Goal: Task Accomplishment & Management: Manage account settings

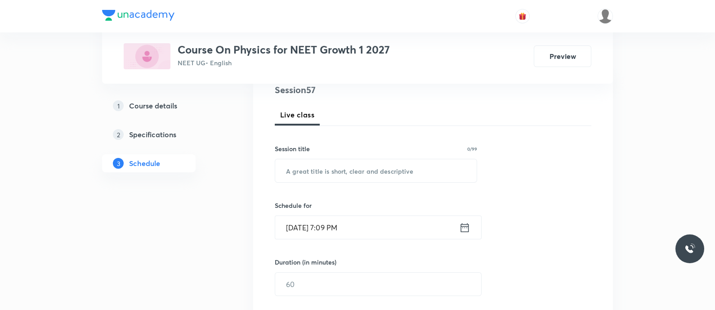
scroll to position [121, 0]
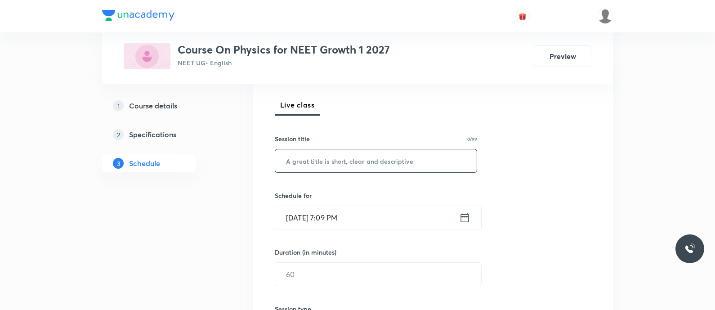
click at [321, 165] on input "text" at bounding box center [376, 160] width 202 height 23
paste input "collisions - Elastic collisions"
type input "Collisions - Elastic Collisions"
click at [460, 212] on icon at bounding box center [464, 217] width 11 height 13
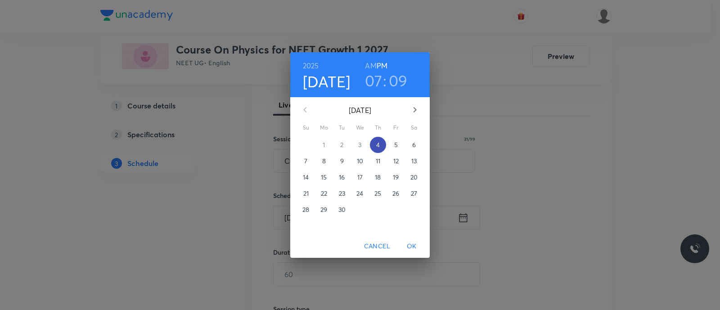
click at [379, 144] on p "4" at bounding box center [378, 144] width 4 height 9
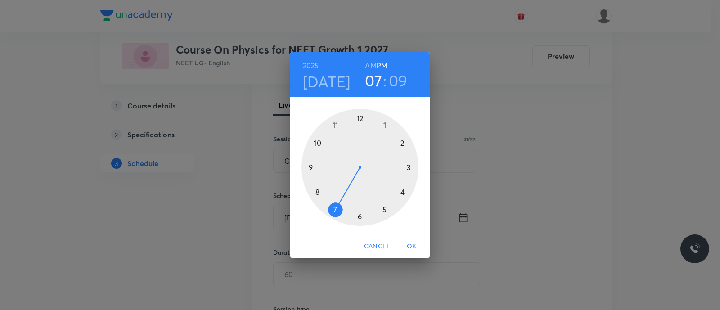
click at [334, 210] on div at bounding box center [359, 167] width 117 height 117
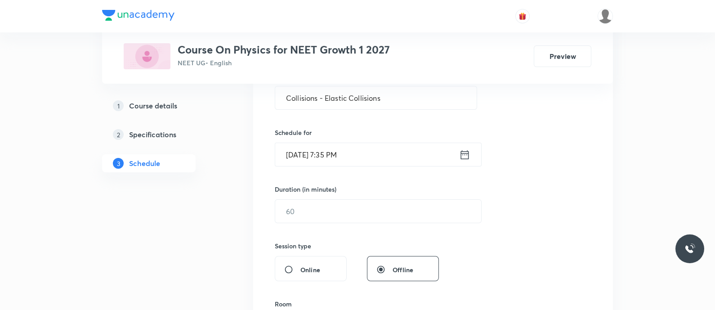
scroll to position [176, 0]
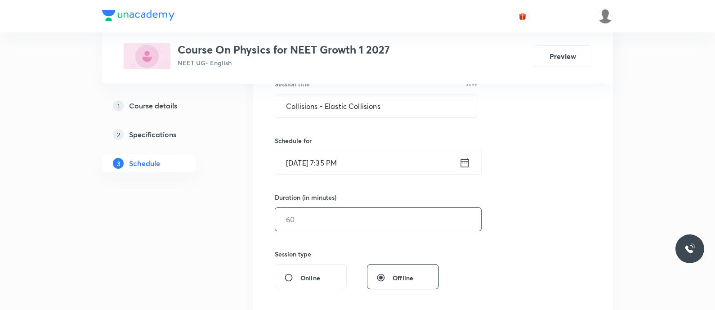
click at [334, 210] on input "text" at bounding box center [378, 219] width 206 height 23
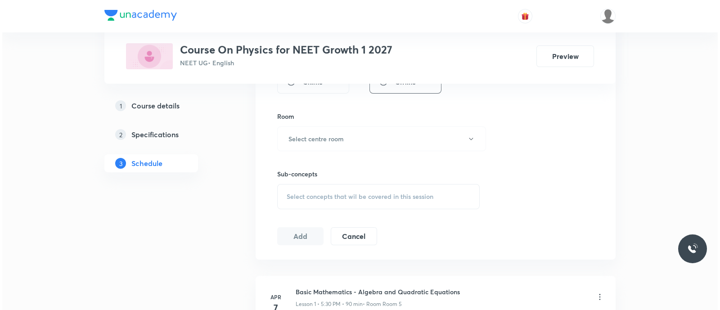
scroll to position [376, 0]
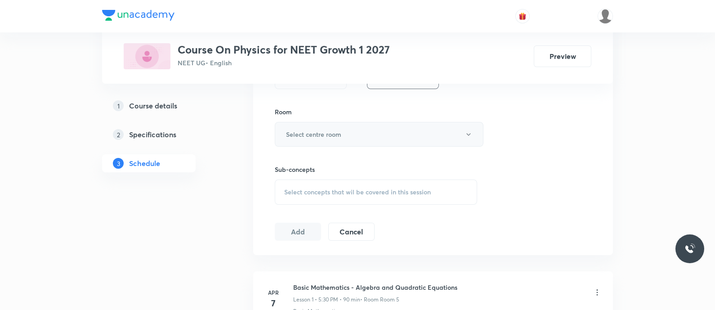
type input "85"
click at [302, 135] on h6 "Select centre room" at bounding box center [313, 134] width 55 height 9
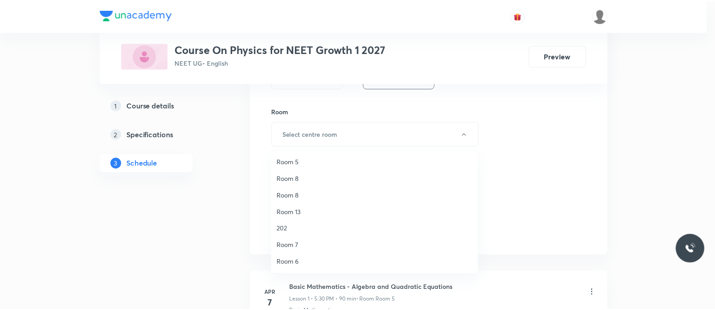
scroll to position [99, 0]
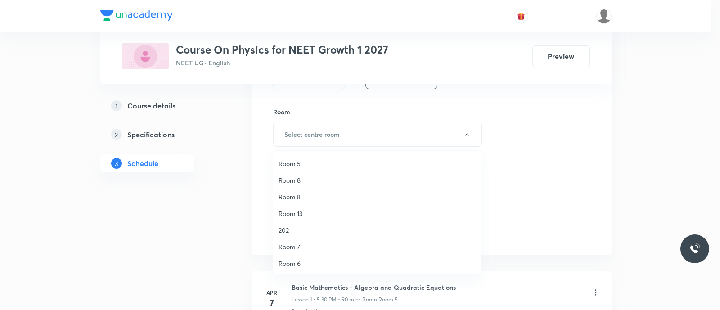
click at [299, 161] on span "Room 5" at bounding box center [376, 163] width 197 height 9
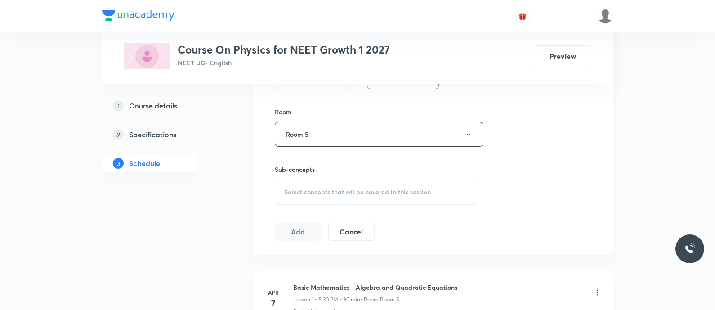
click at [310, 191] on span "Select concepts that wil be covered in this session" at bounding box center [357, 192] width 147 height 7
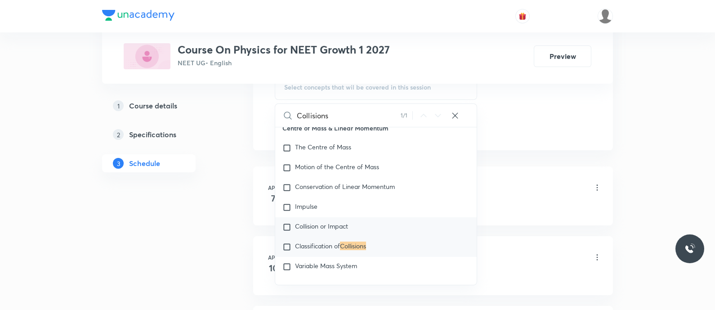
scroll to position [2566, 0]
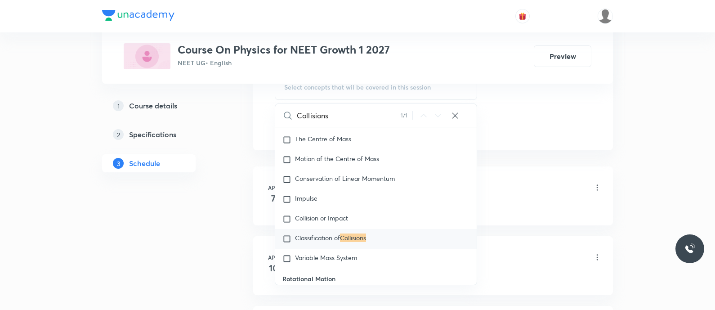
type input "Collisions"
click at [313, 242] on span "Classification of" at bounding box center [317, 237] width 45 height 9
checkbox input "true"
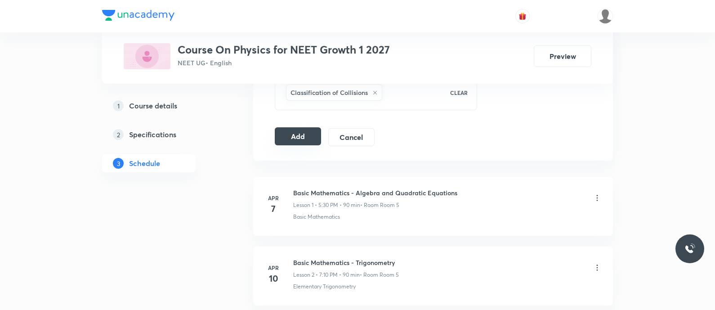
click at [296, 130] on button "Add" at bounding box center [298, 136] width 46 height 18
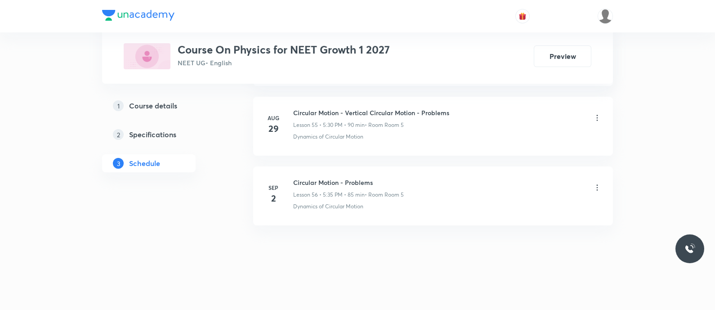
scroll to position [3894, 0]
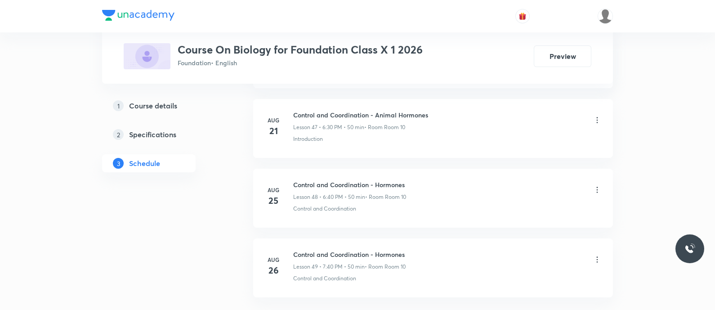
scroll to position [3820, 0]
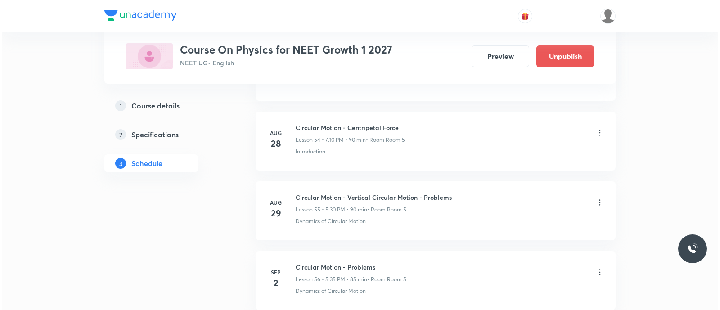
scroll to position [4376, 0]
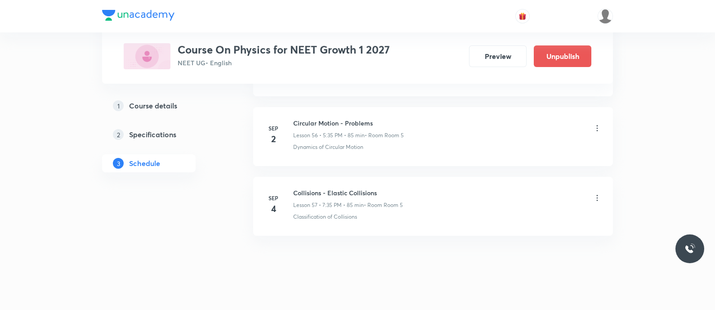
click at [593, 193] on icon at bounding box center [597, 197] width 9 height 9
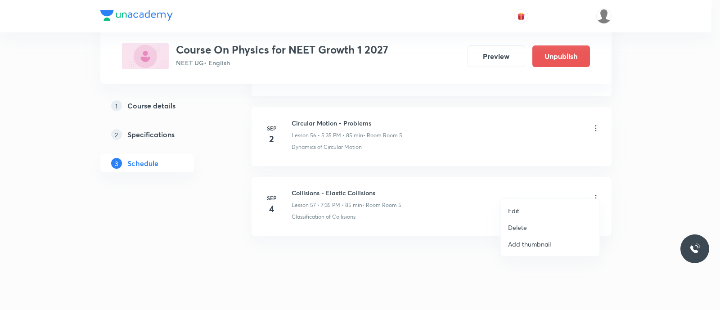
click at [528, 205] on li "Edit" at bounding box center [550, 210] width 99 height 17
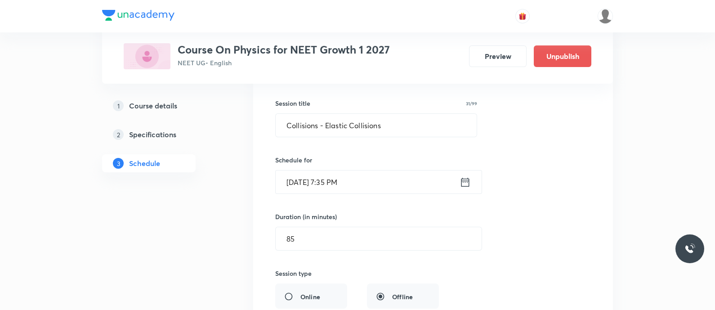
scroll to position [4053, 0]
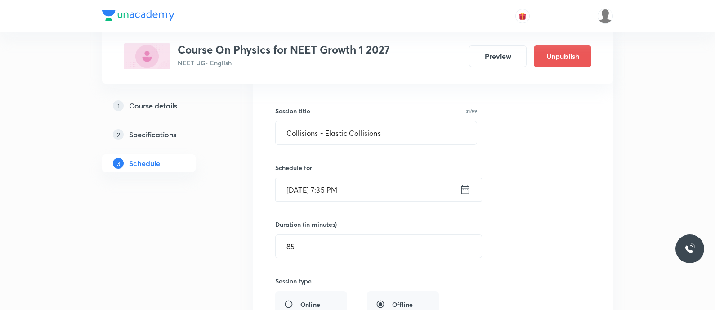
click at [461, 184] on icon at bounding box center [465, 190] width 11 height 13
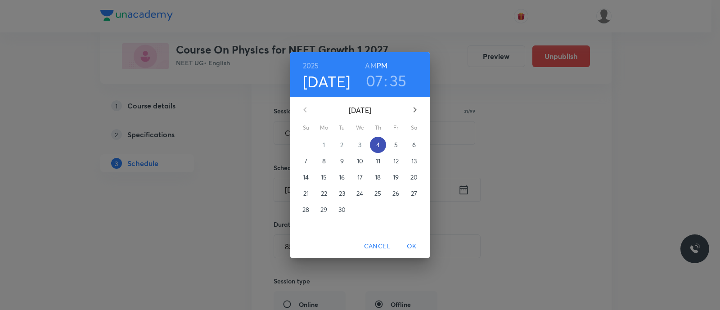
click at [378, 147] on p "4" at bounding box center [378, 144] width 4 height 9
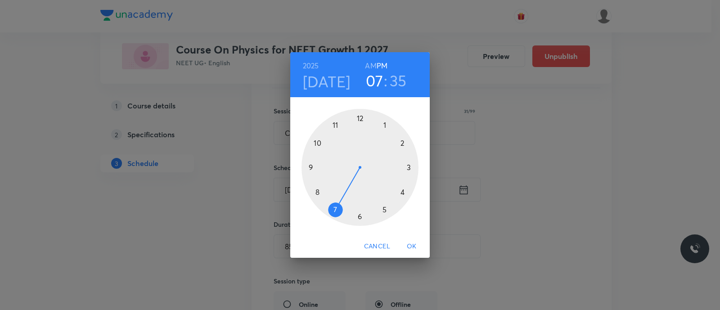
click at [336, 210] on div at bounding box center [359, 167] width 117 height 117
click at [400, 194] on div at bounding box center [359, 167] width 117 height 117
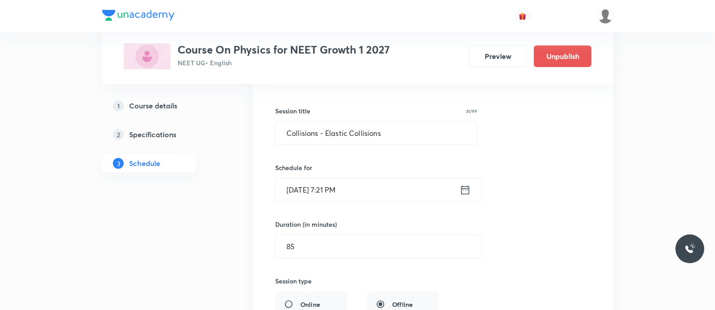
click at [469, 185] on icon at bounding box center [466, 189] width 8 height 9
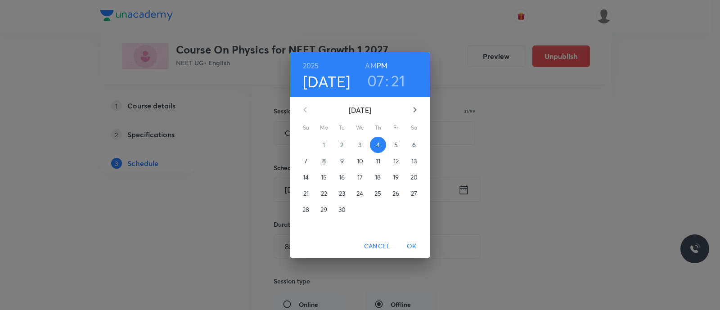
click at [397, 76] on h3 "21" at bounding box center [398, 80] width 14 height 19
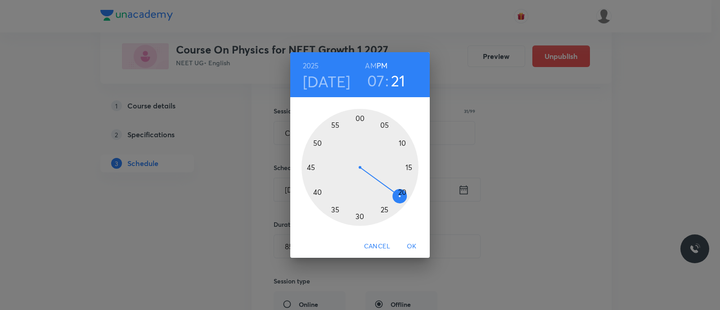
click at [402, 191] on div at bounding box center [359, 167] width 117 height 117
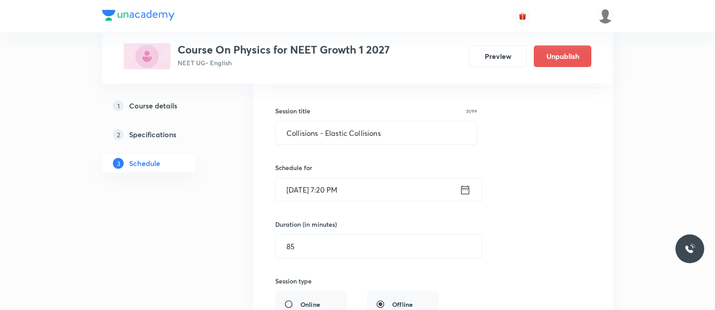
click at [389, 180] on input "Sep 4, 2025, 7:20 PM" at bounding box center [368, 189] width 184 height 23
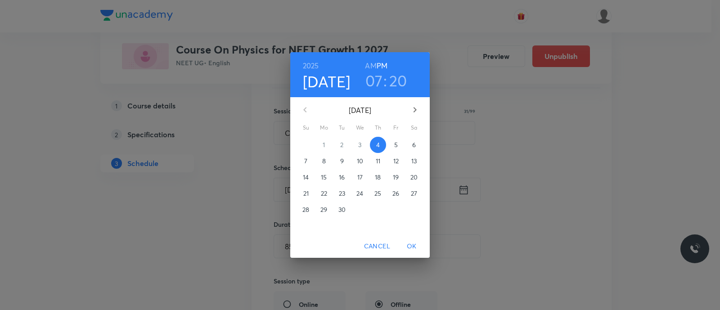
click at [399, 80] on h3 "20" at bounding box center [398, 80] width 18 height 19
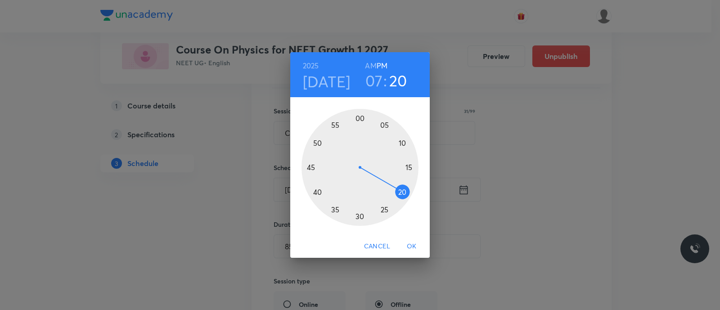
click at [399, 196] on div at bounding box center [359, 167] width 117 height 117
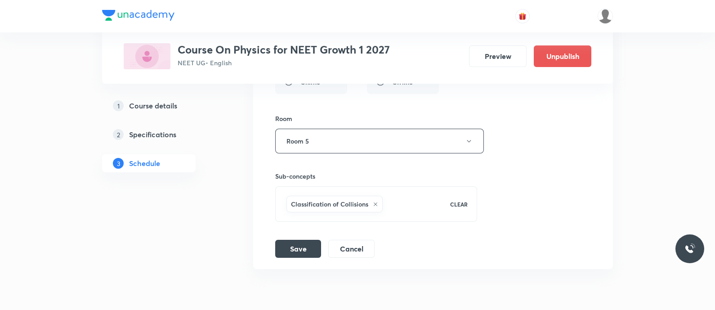
scroll to position [4278, 0]
click at [279, 236] on button "Save" at bounding box center [298, 245] width 46 height 18
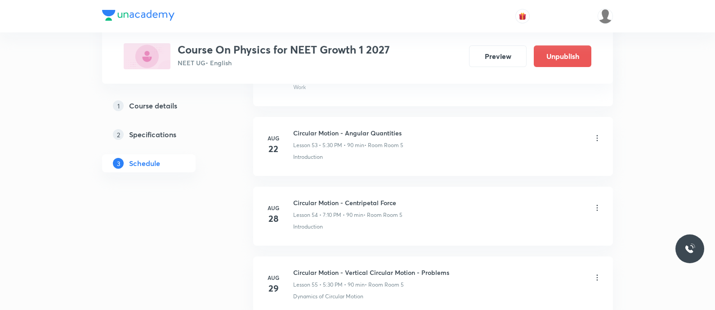
scroll to position [3963, 0]
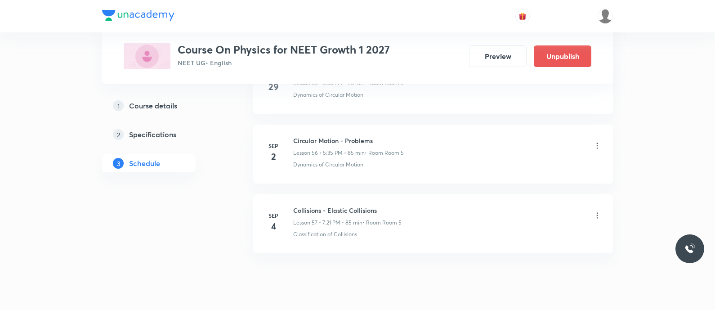
scroll to position [4376, 0]
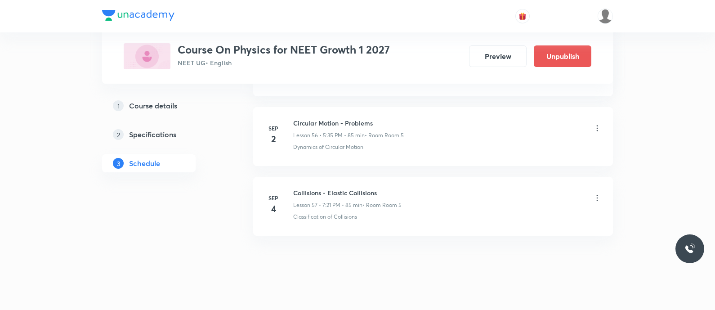
click at [342, 188] on h6 "Collisions - Elastic Collisions" at bounding box center [347, 192] width 108 height 9
copy h6 "Collisions - Elastic Collisions"
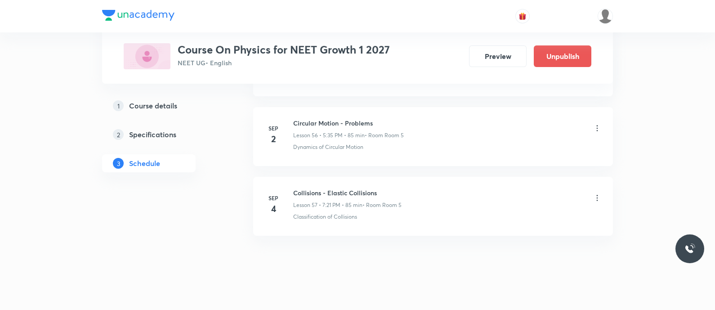
click at [596, 193] on icon at bounding box center [597, 197] width 9 height 9
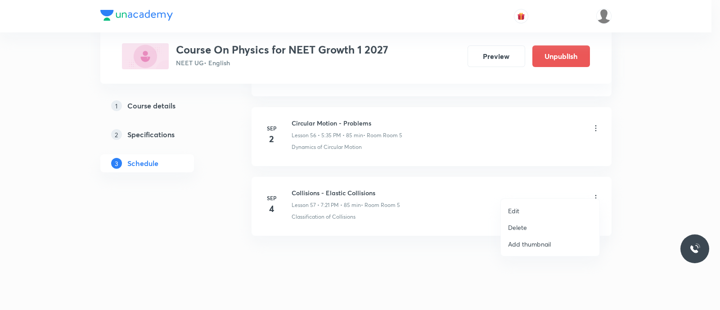
click at [525, 228] on p "Delete" at bounding box center [517, 227] width 19 height 9
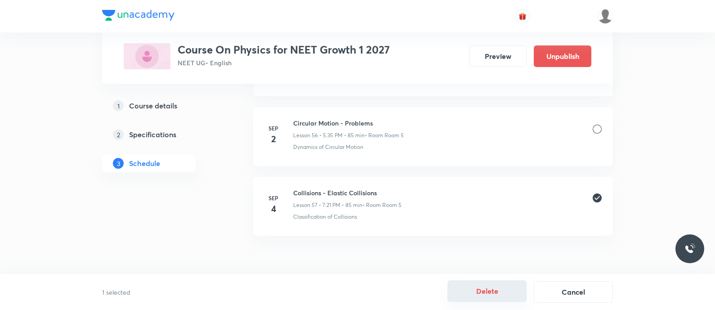
click at [493, 287] on button "Delete" at bounding box center [487, 291] width 79 height 22
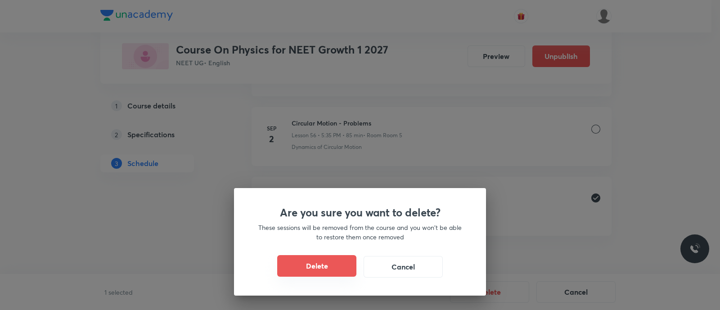
click at [310, 264] on button "Delete" at bounding box center [316, 266] width 79 height 22
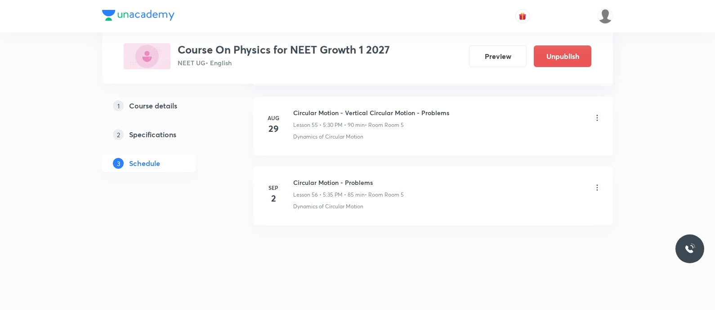
scroll to position [4306, 0]
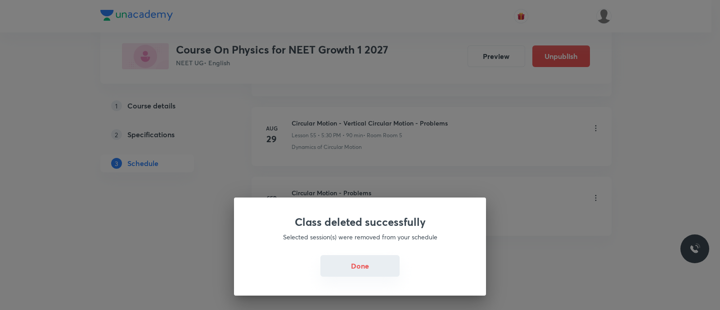
click at [347, 265] on button "Done" at bounding box center [359, 266] width 79 height 22
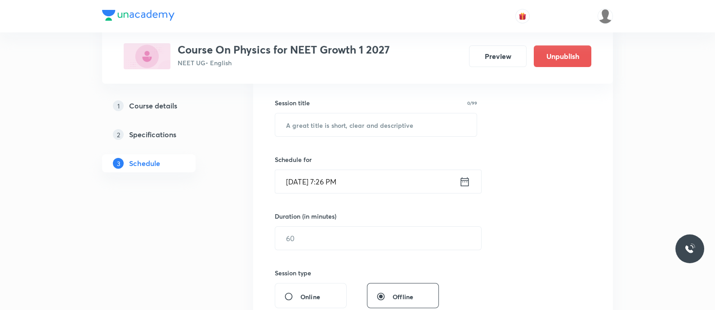
scroll to position [156, 0]
click at [308, 128] on input "text" at bounding box center [376, 125] width 202 height 23
paste input "Collisions - Elastic Collisions"
type input "Collisions - Elastic Collisions"
click at [463, 181] on icon at bounding box center [465, 182] width 8 height 9
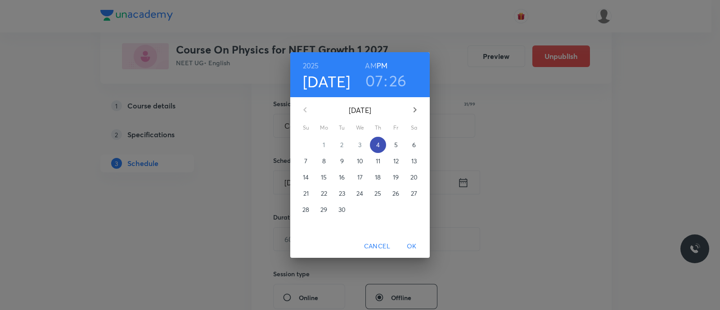
click at [377, 145] on p "4" at bounding box center [378, 144] width 4 height 9
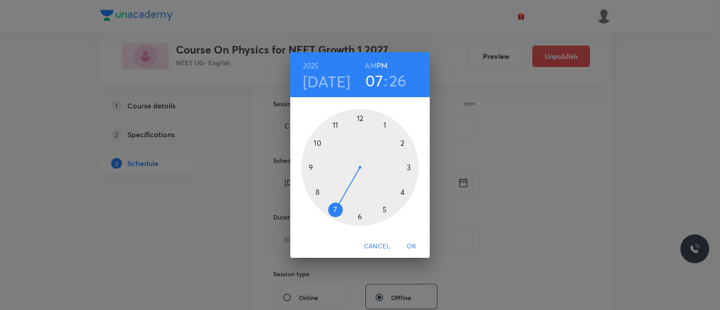
click at [335, 208] on div at bounding box center [359, 167] width 117 height 117
click at [360, 216] on div at bounding box center [359, 167] width 117 height 117
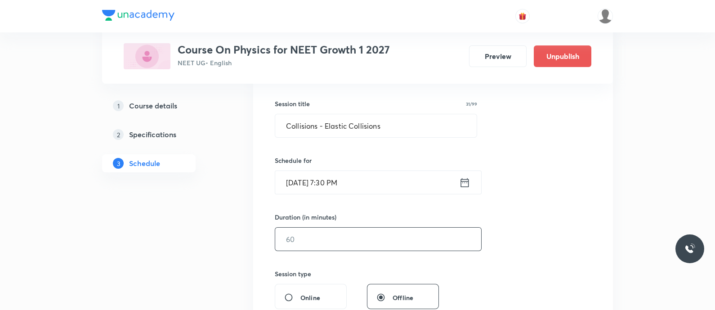
click at [341, 233] on input "text" at bounding box center [378, 239] width 206 height 23
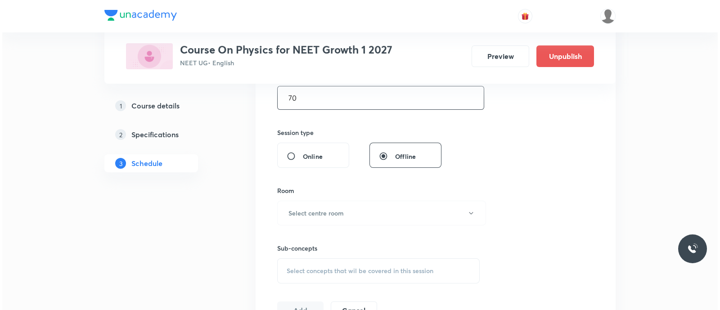
scroll to position [298, 0]
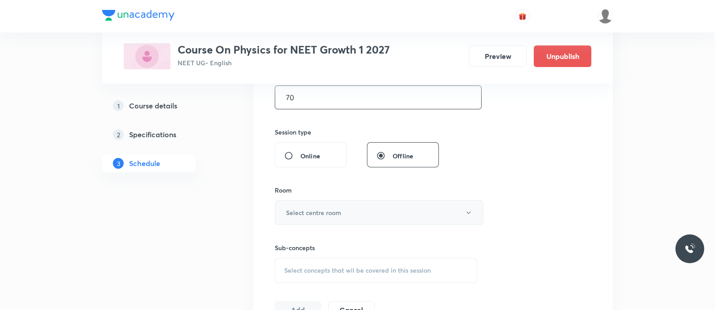
type input "70"
click at [324, 210] on h6 "Select centre room" at bounding box center [313, 212] width 55 height 9
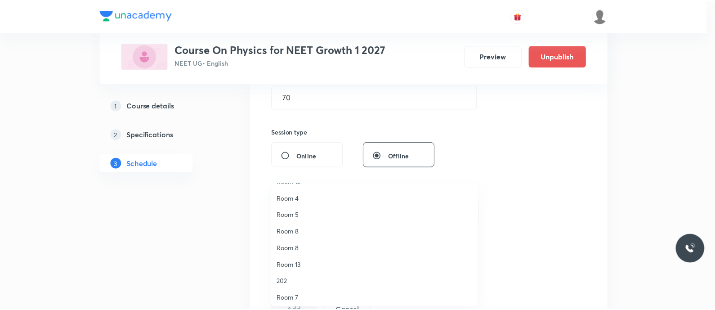
scroll to position [80, 0]
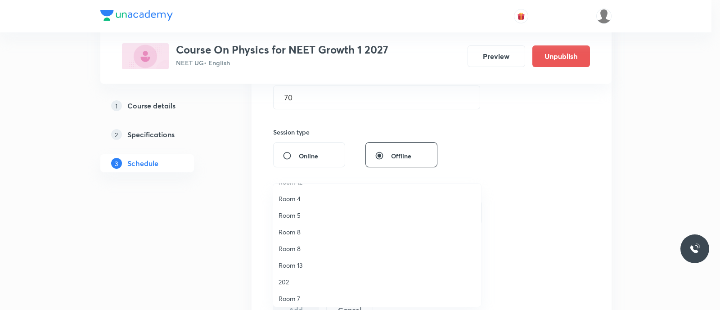
click at [294, 214] on span "Room 5" at bounding box center [376, 215] width 197 height 9
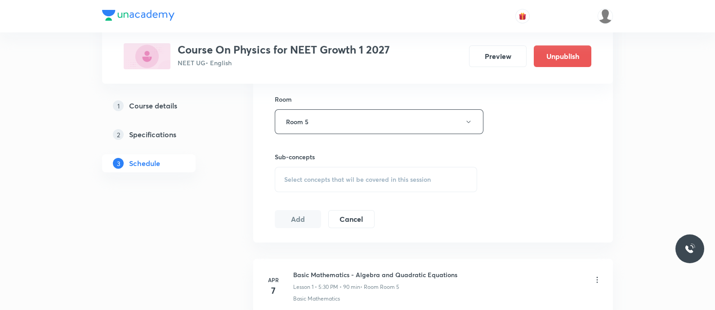
scroll to position [390, 0]
click at [295, 177] on span "Select concepts that wil be covered in this session" at bounding box center [357, 178] width 147 height 7
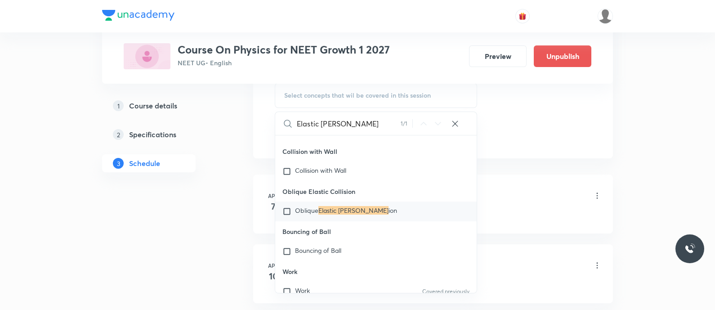
scroll to position [19293, 0]
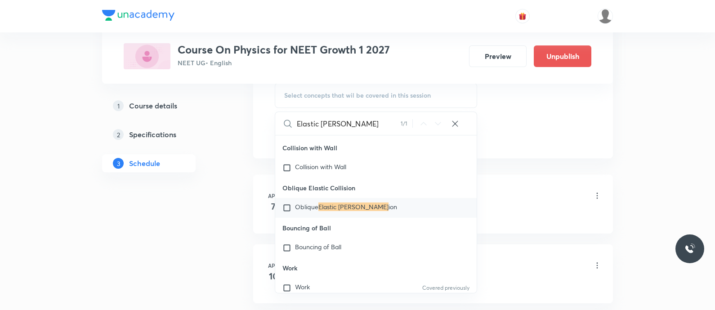
type input "Elastic [PERSON_NAME]"
click at [310, 211] on span "Oblique" at bounding box center [306, 206] width 23 height 9
checkbox input "true"
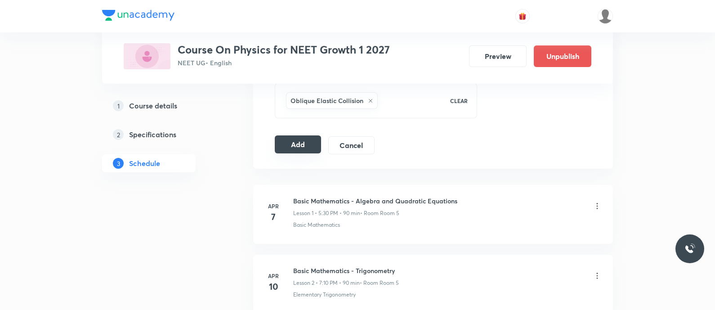
click at [297, 143] on button "Add" at bounding box center [298, 144] width 46 height 18
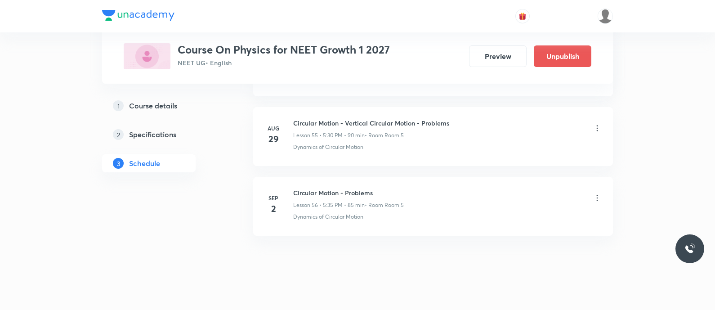
scroll to position [3894, 0]
